Goal: Obtain resource: Download file/media

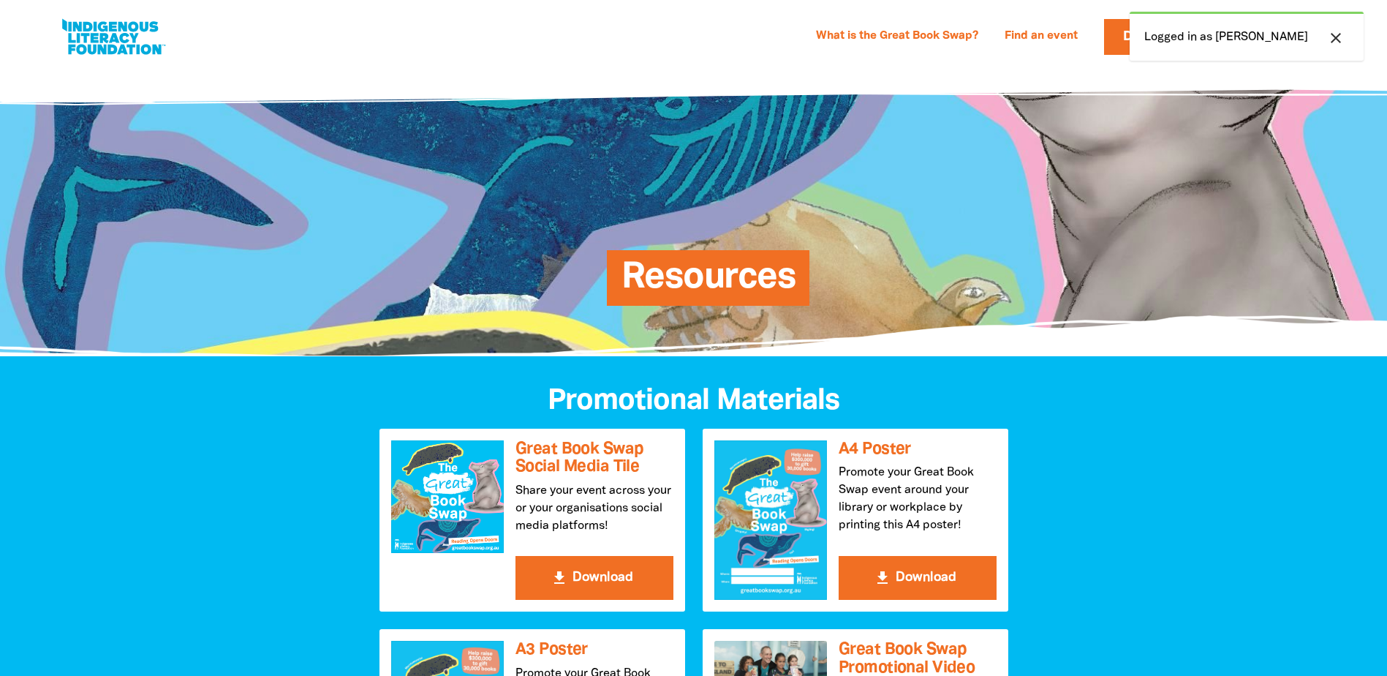
scroll to position [439, 0]
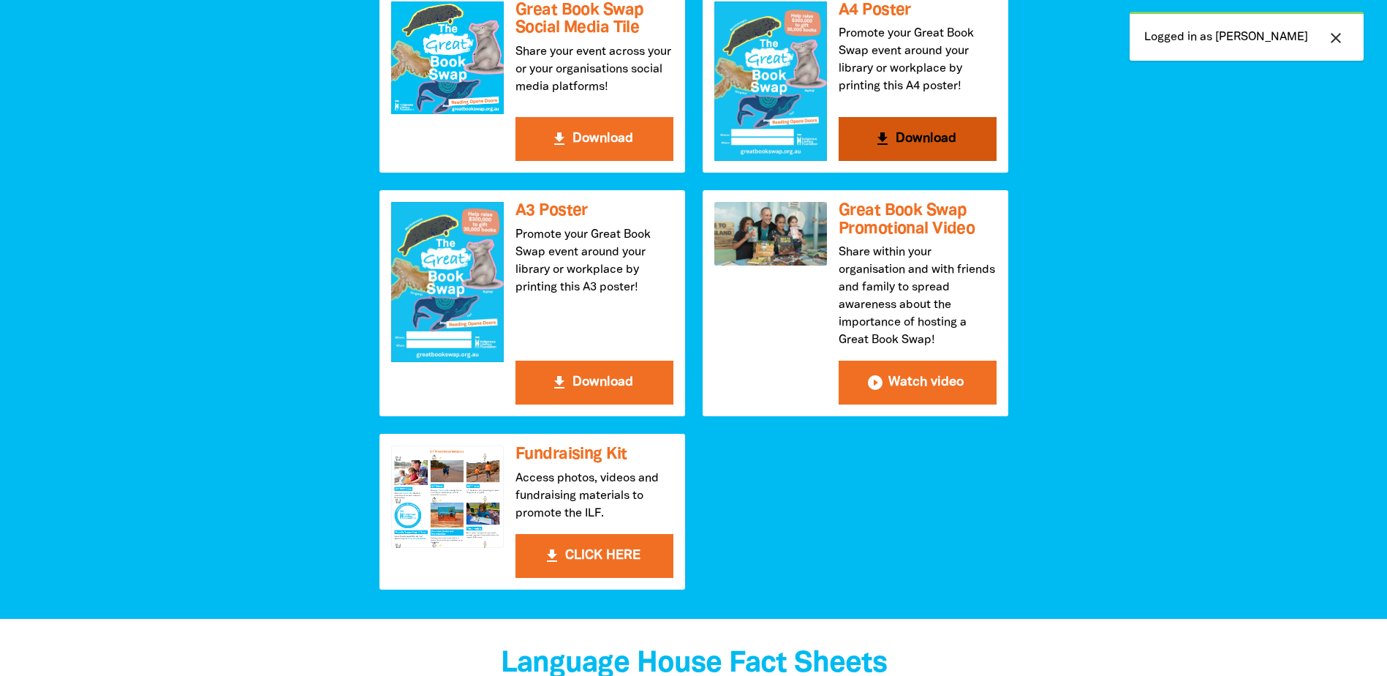
click at [930, 142] on button "get_app Download" at bounding box center [918, 139] width 158 height 44
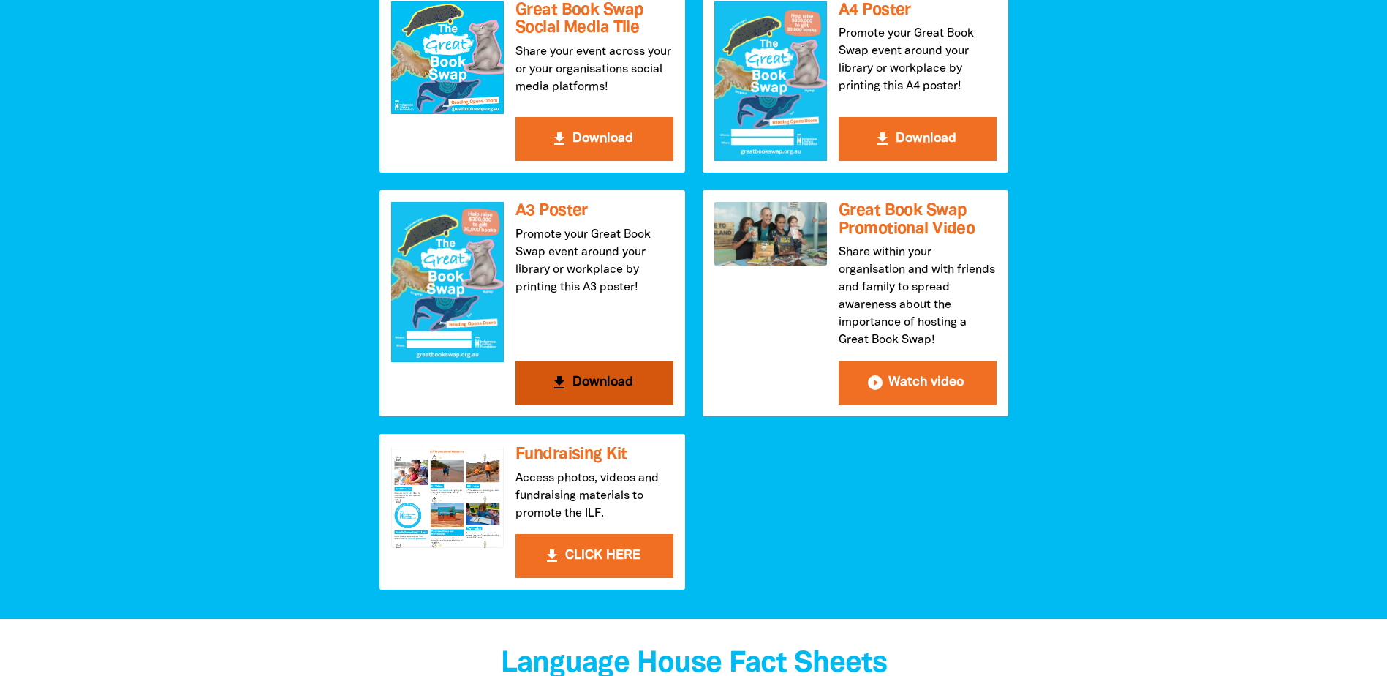
click at [609, 382] on button "get_app Download" at bounding box center [595, 383] width 158 height 44
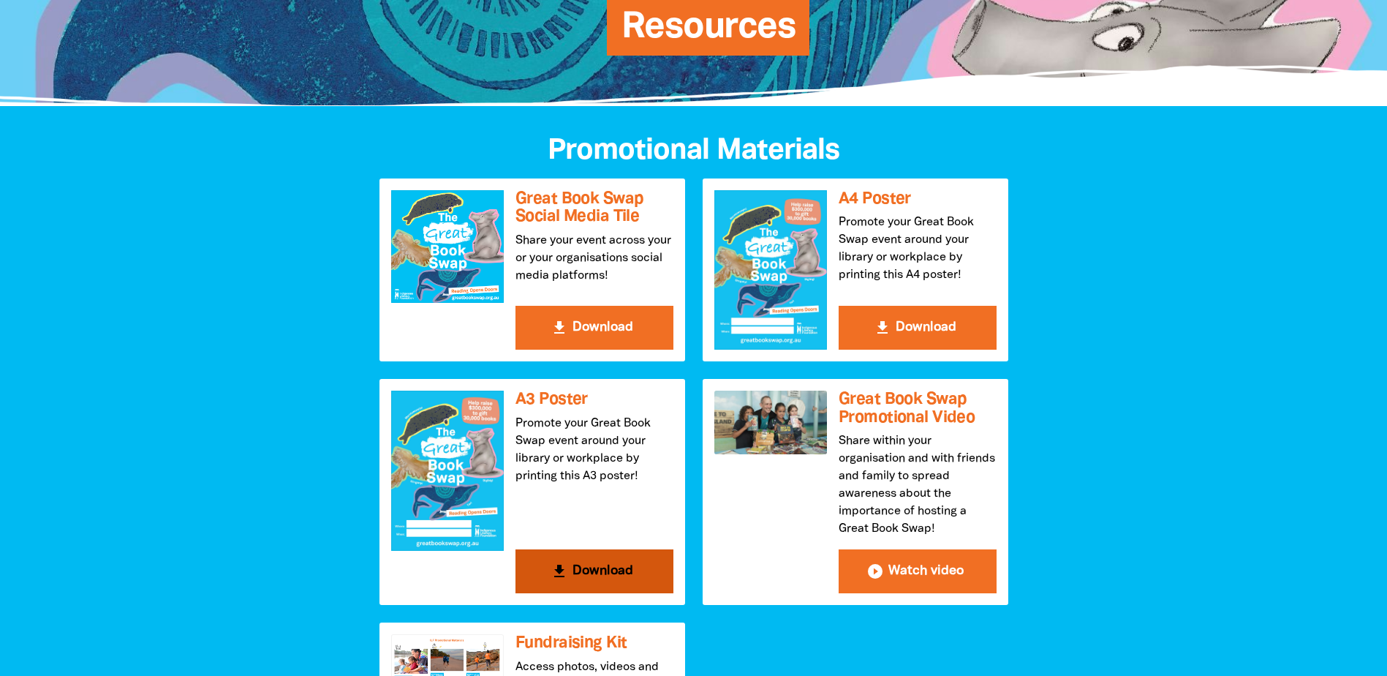
scroll to position [293, 0]
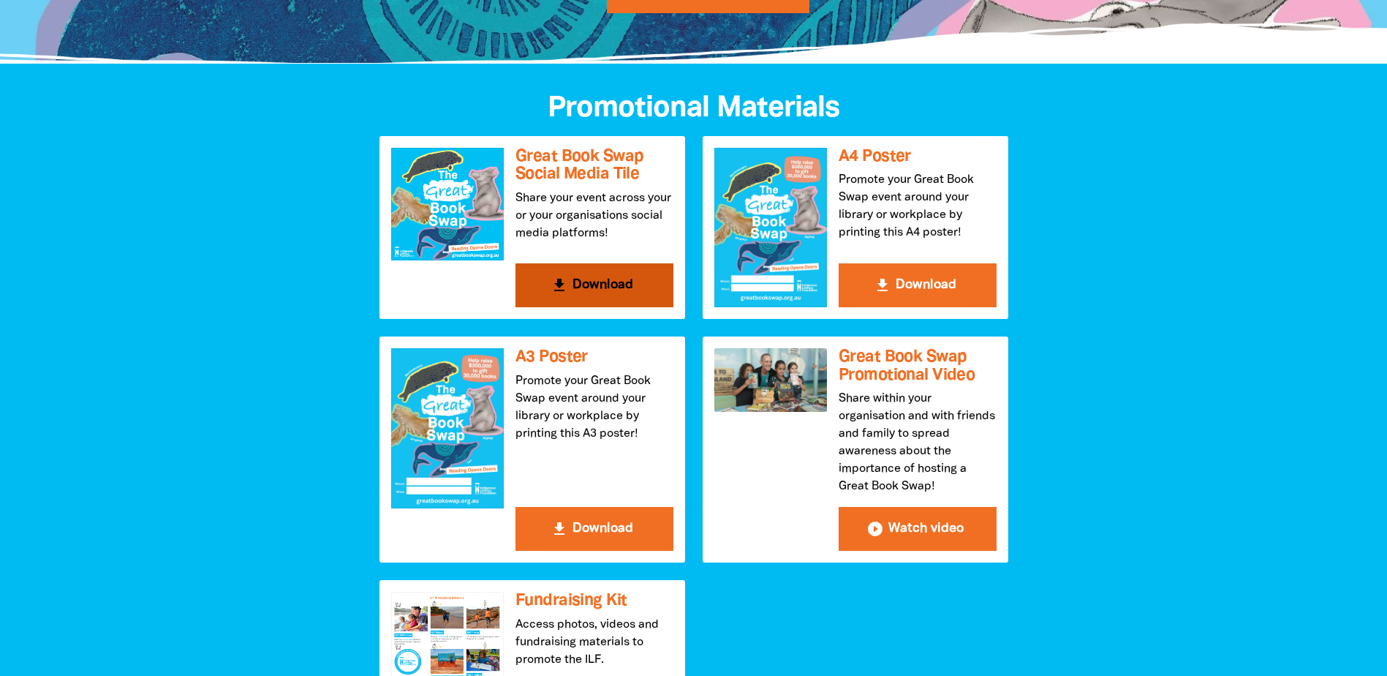
click at [607, 291] on button "get_app Download" at bounding box center [595, 285] width 158 height 44
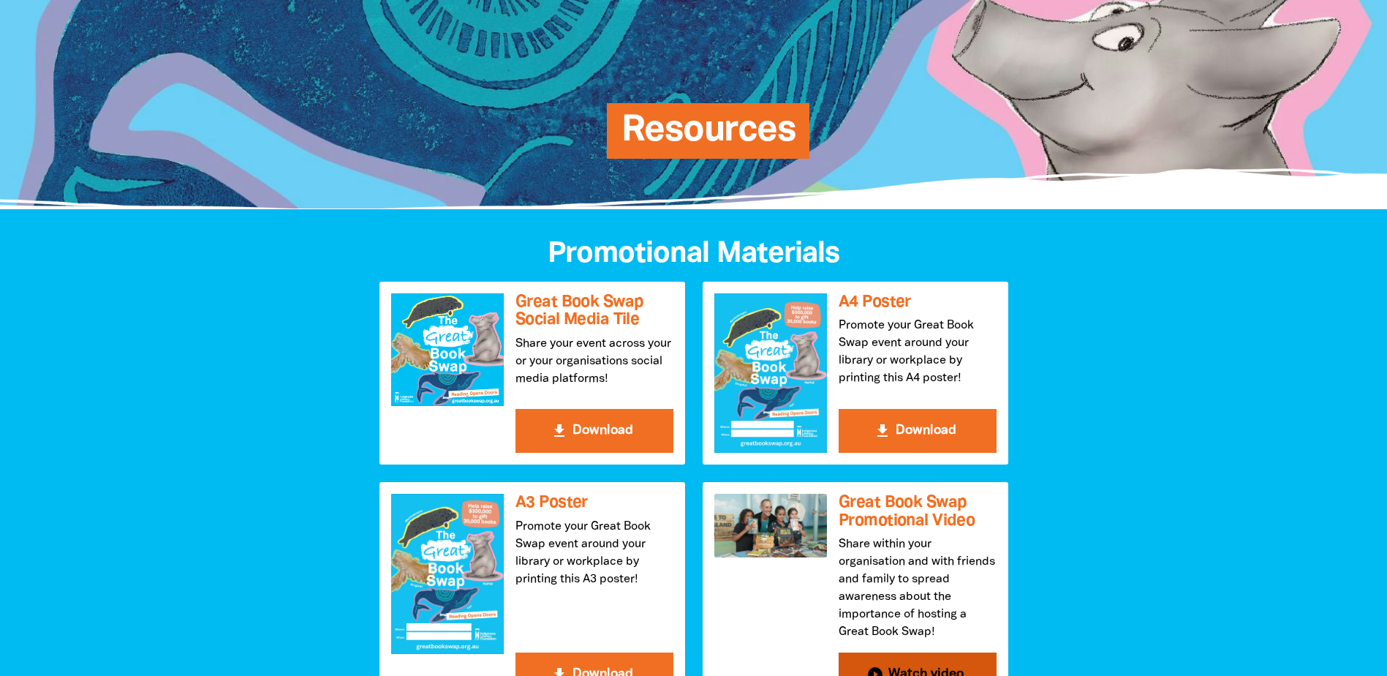
scroll to position [366, 0]
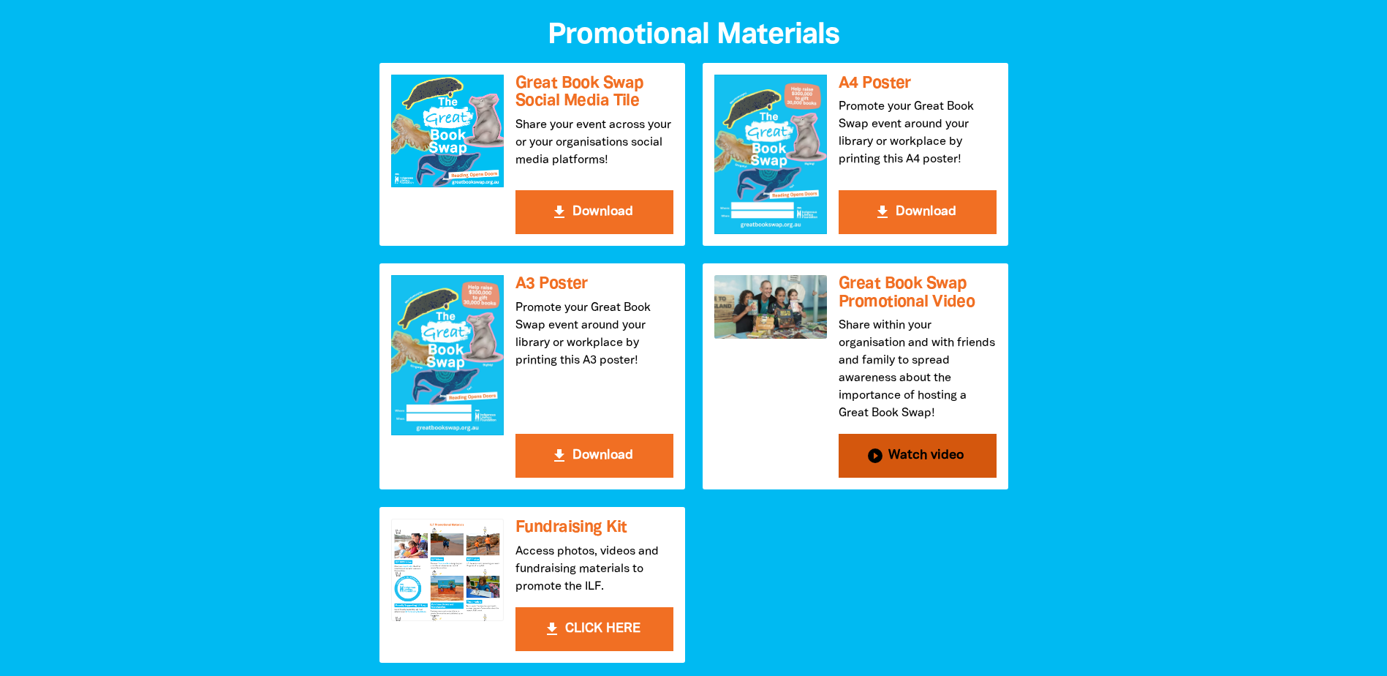
click at [941, 453] on button "play_circle_filled Watch video" at bounding box center [918, 456] width 158 height 44
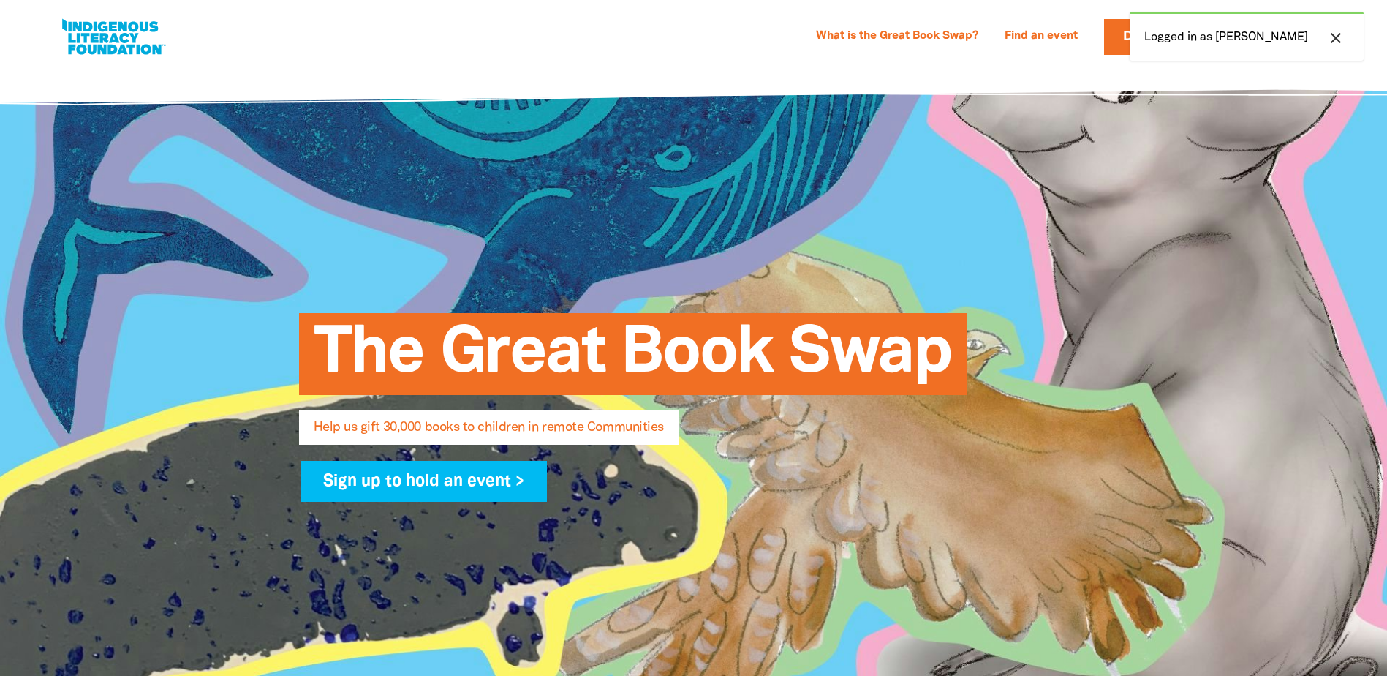
select select "AU"
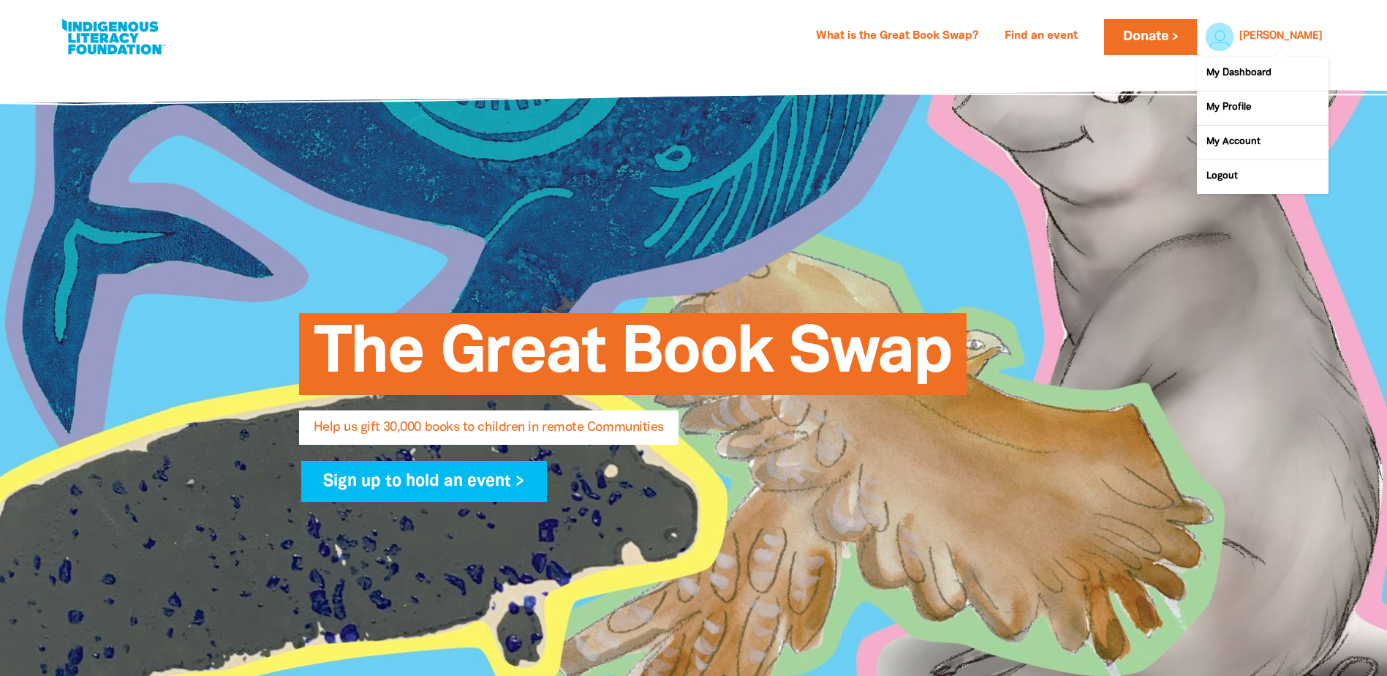
click at [1320, 34] on link "[PERSON_NAME]" at bounding box center [1281, 36] width 83 height 10
click at [1264, 78] on link "My Dashboard" at bounding box center [1263, 74] width 132 height 34
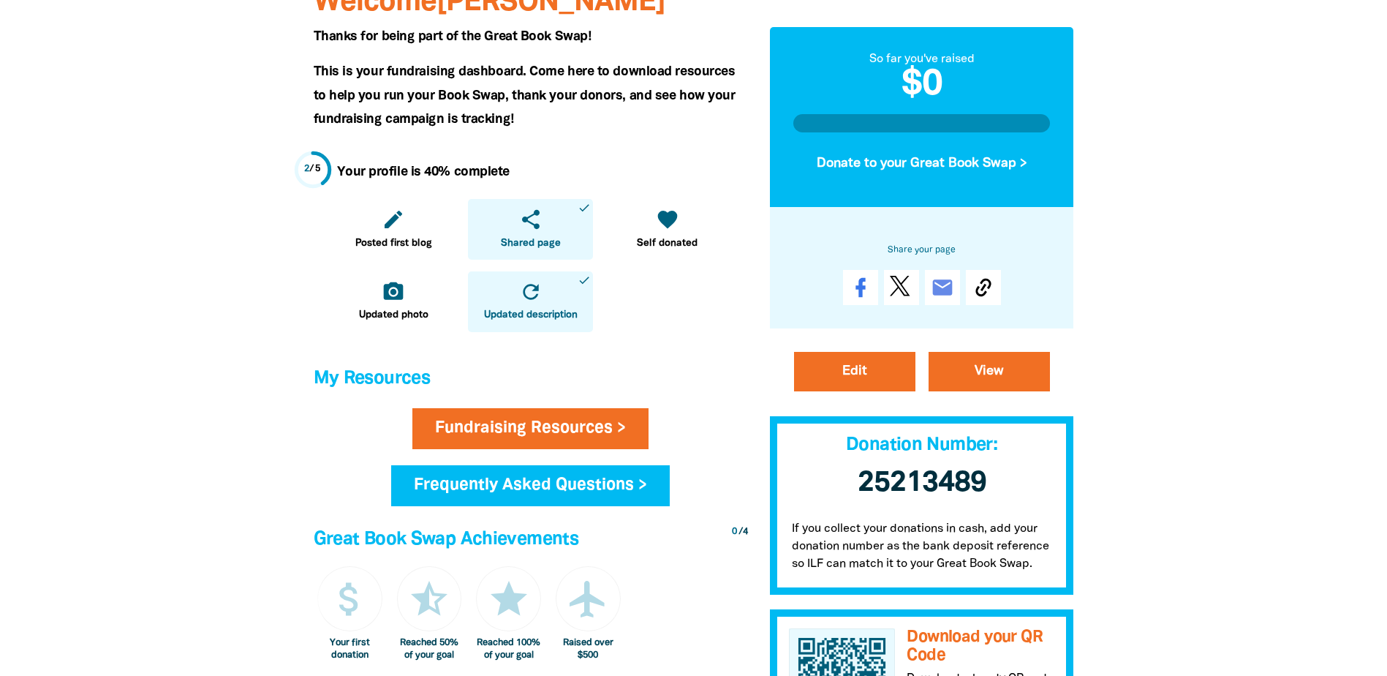
scroll to position [293, 0]
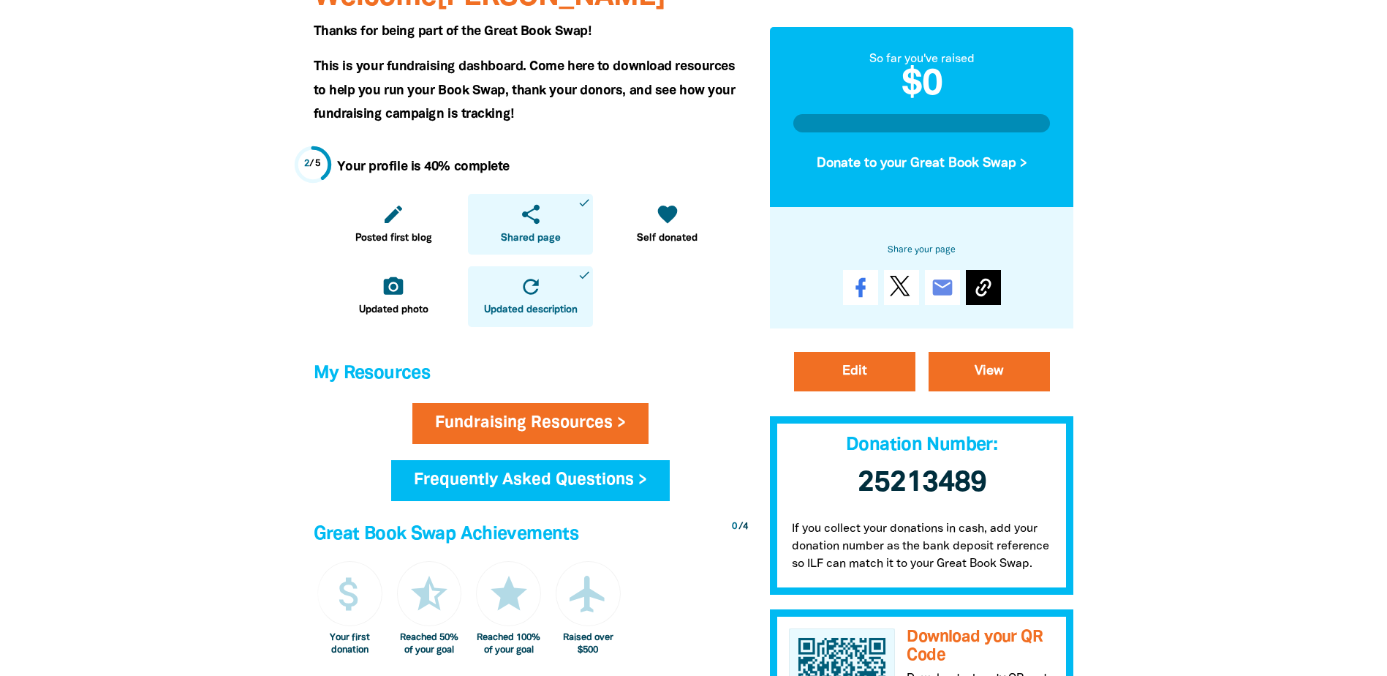
click at [979, 287] on icon at bounding box center [983, 288] width 15 height 18
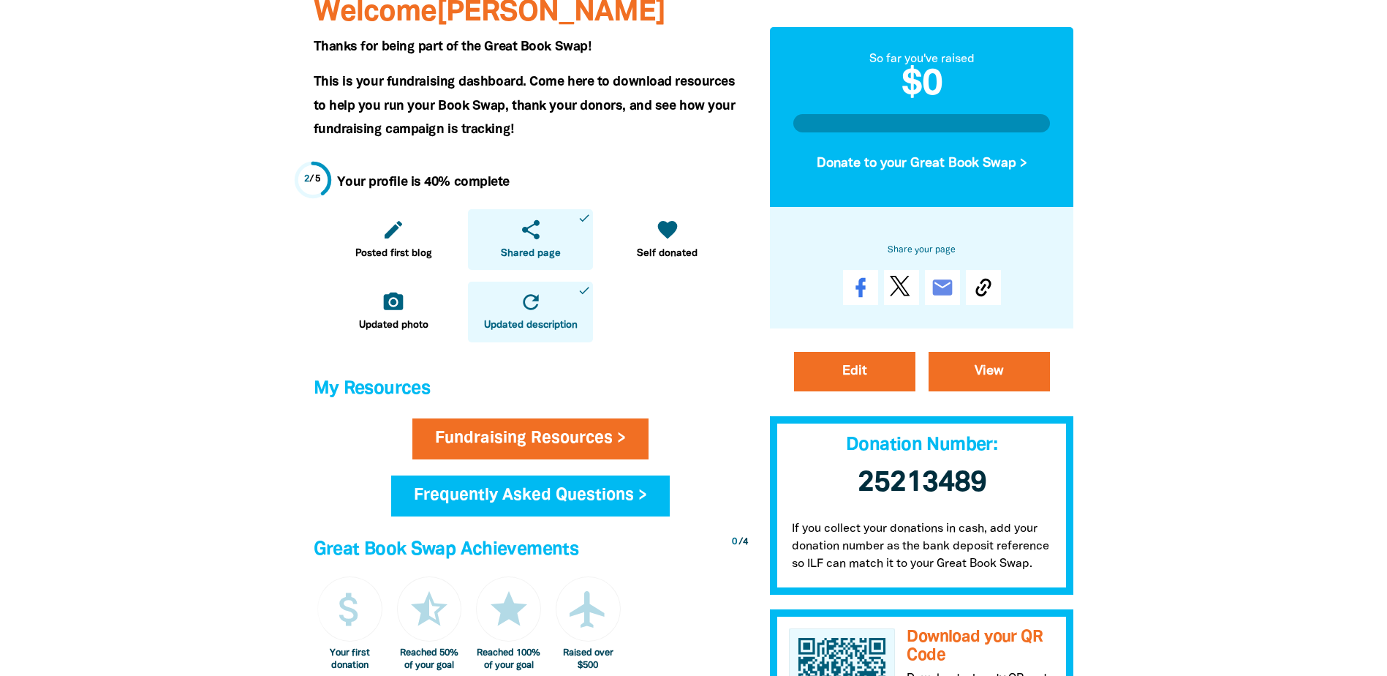
scroll to position [0, 0]
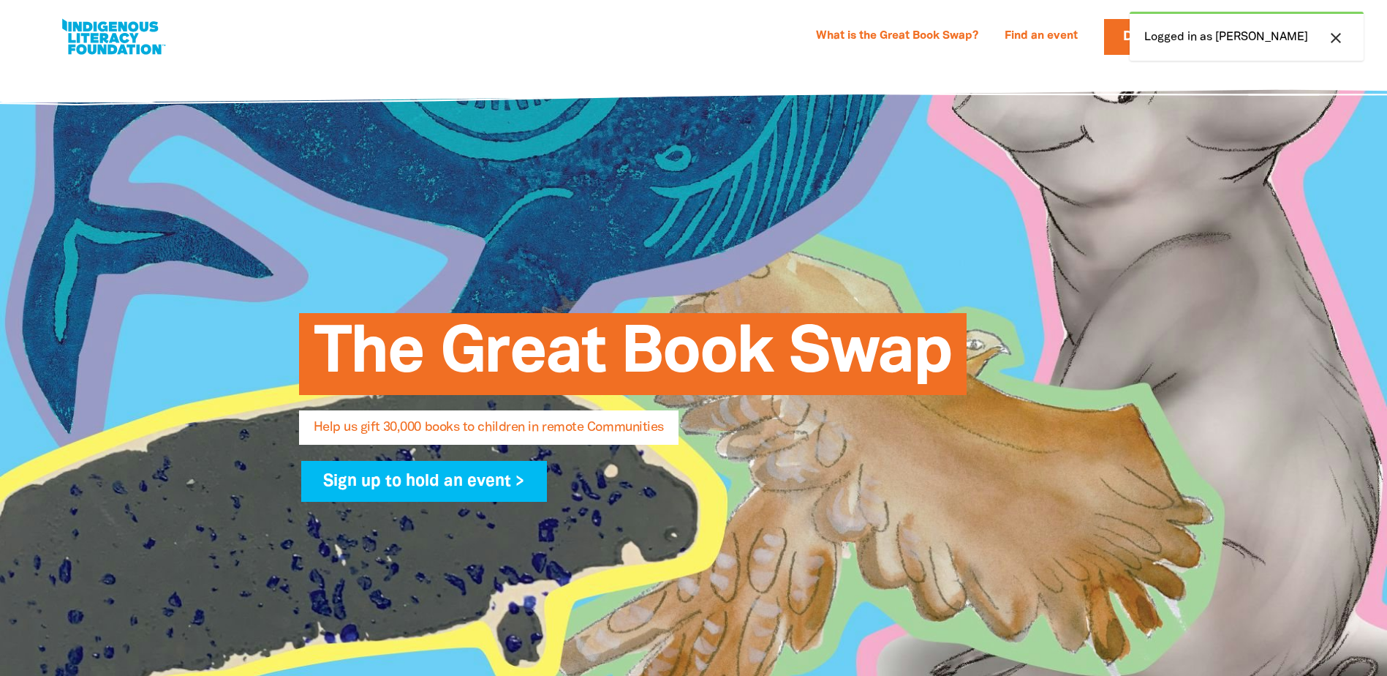
select select "AU"
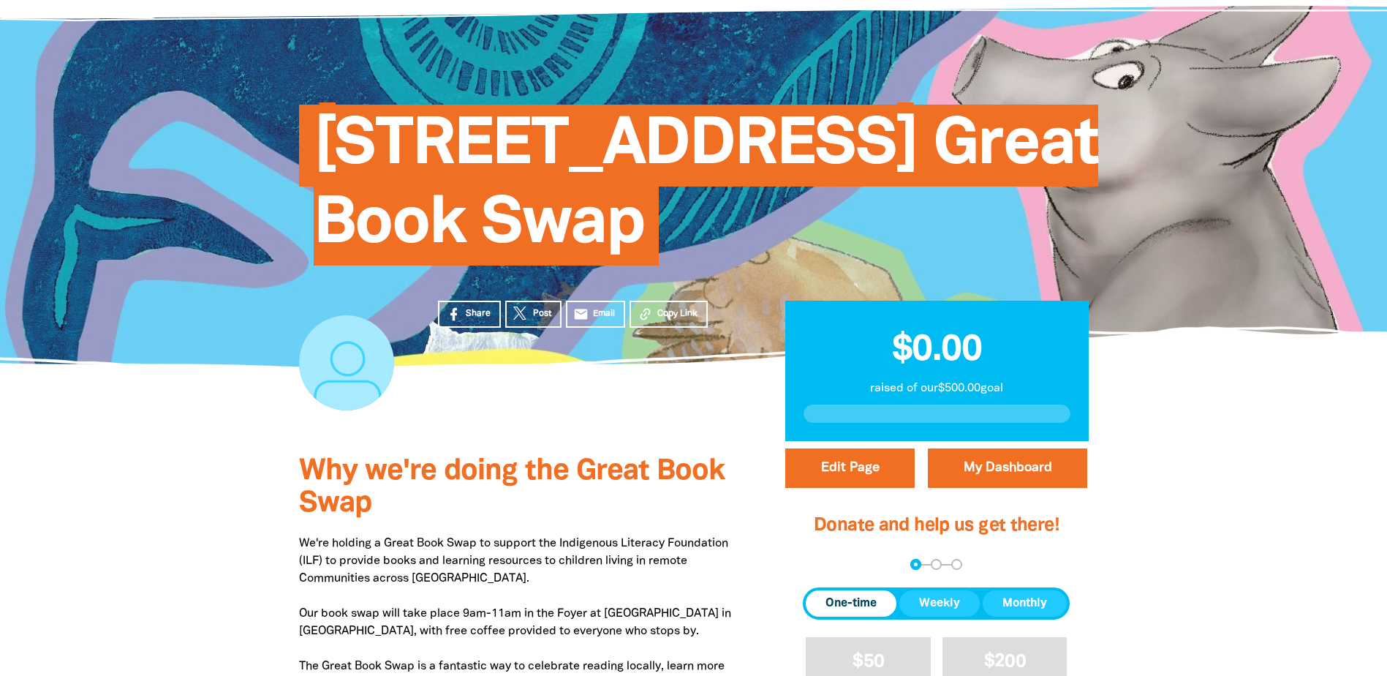
scroll to position [73, 0]
